Goal: Task Accomplishment & Management: Manage account settings

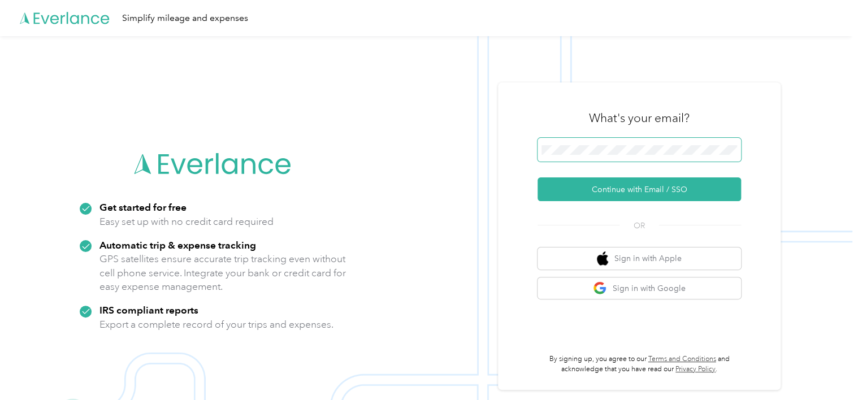
click at [671, 139] on span at bounding box center [638, 150] width 203 height 24
click at [537, 177] on button "Continue with Email / SSO" at bounding box center [638, 189] width 203 height 24
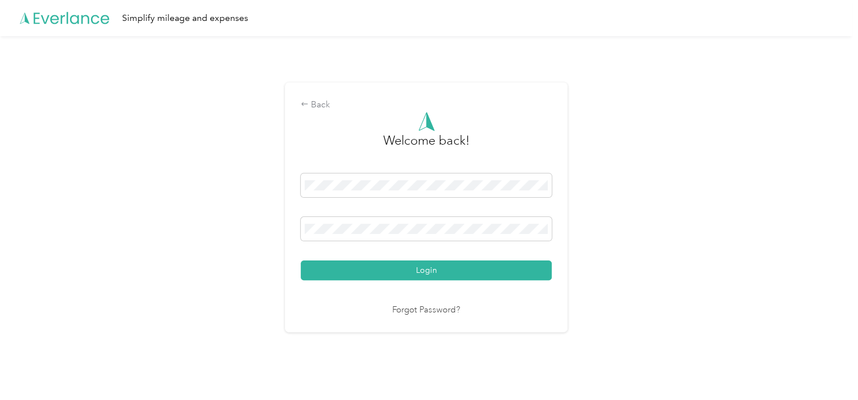
click at [450, 216] on div "Login" at bounding box center [426, 226] width 251 height 107
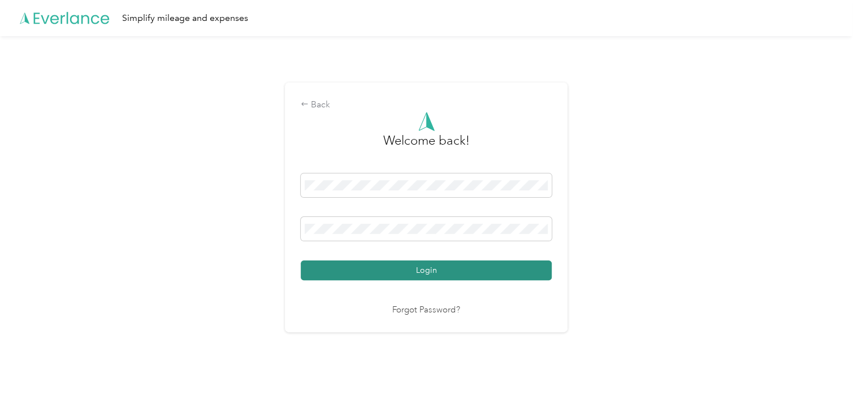
click at [431, 280] on button "Login" at bounding box center [426, 271] width 251 height 20
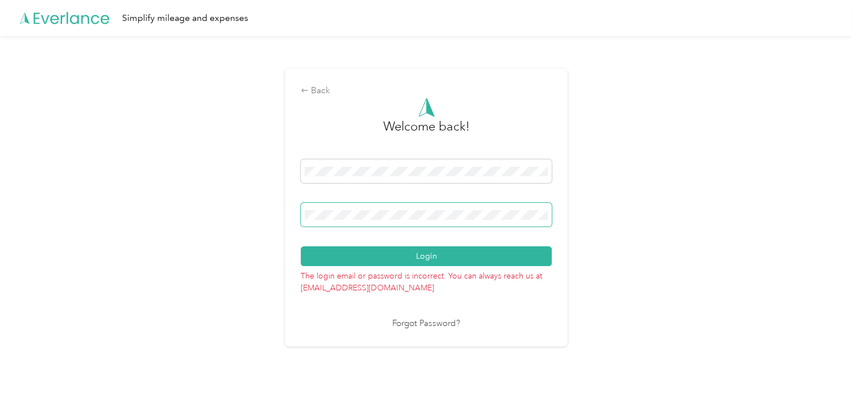
drag, startPoint x: 448, startPoint y: 209, endPoint x: 334, endPoint y: 205, distance: 113.7
click at [334, 205] on span at bounding box center [426, 215] width 251 height 24
click at [301, 246] on button "Login" at bounding box center [426, 256] width 251 height 20
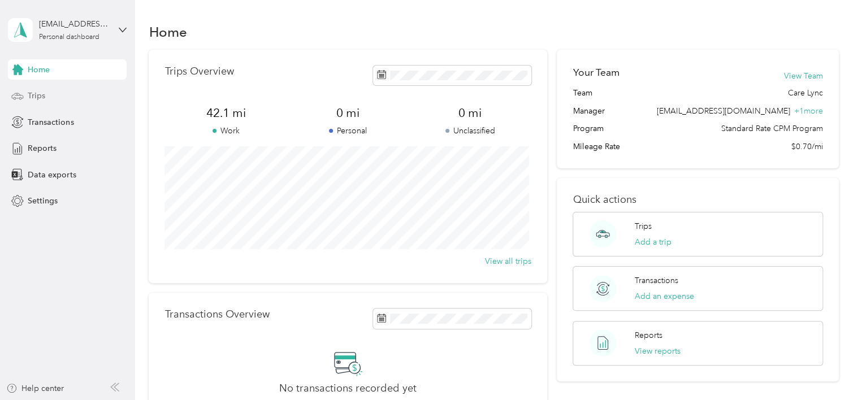
click at [80, 93] on div "Trips" at bounding box center [67, 96] width 119 height 20
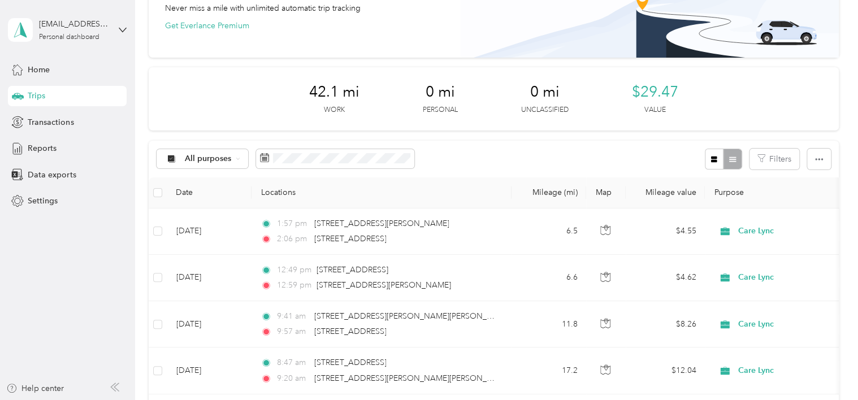
scroll to position [113, 0]
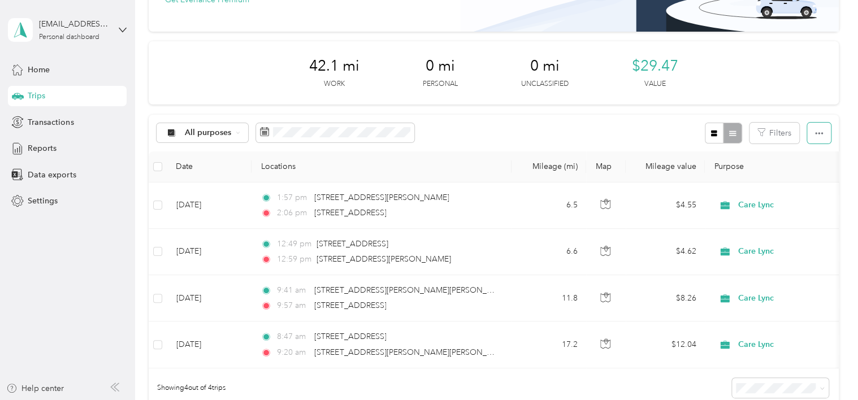
click at [825, 142] on button "button" at bounding box center [819, 133] width 24 height 21
click at [816, 128] on span "button" at bounding box center [819, 133] width 8 height 10
click at [816, 132] on icon "button" at bounding box center [819, 133] width 8 height 2
click at [810, 173] on span "Export" at bounding box center [800, 174] width 24 height 10
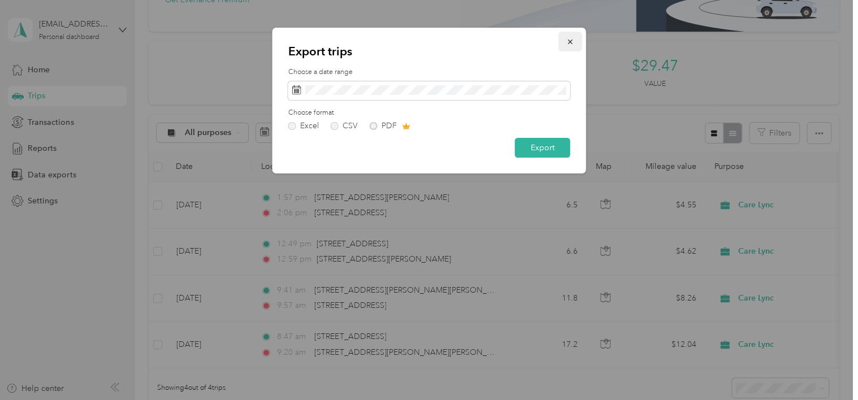
click at [575, 46] on button "button" at bounding box center [570, 42] width 24 height 20
